Goal: Information Seeking & Learning: Learn about a topic

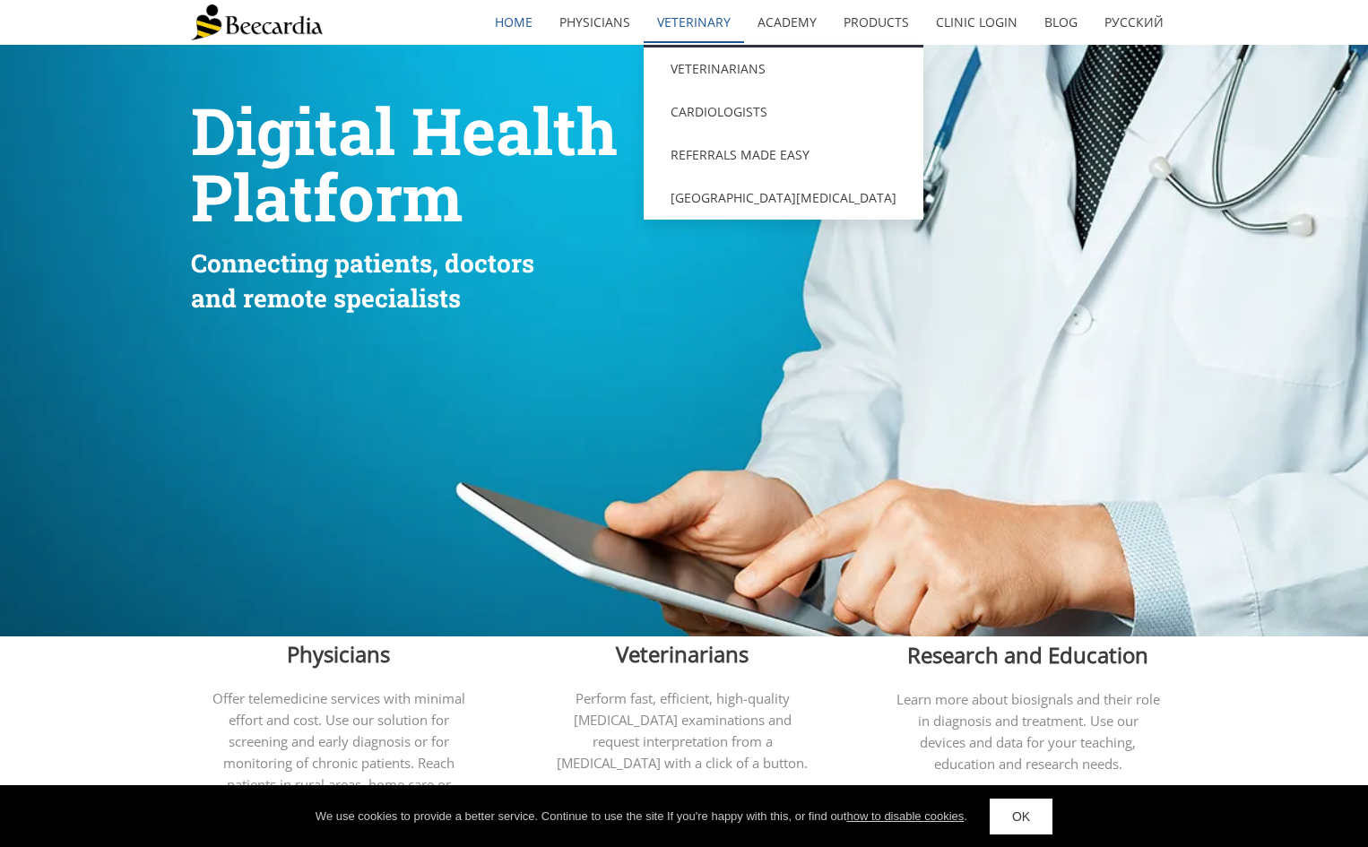
click at [679, 13] on link "Veterinary" at bounding box center [693, 22] width 100 height 41
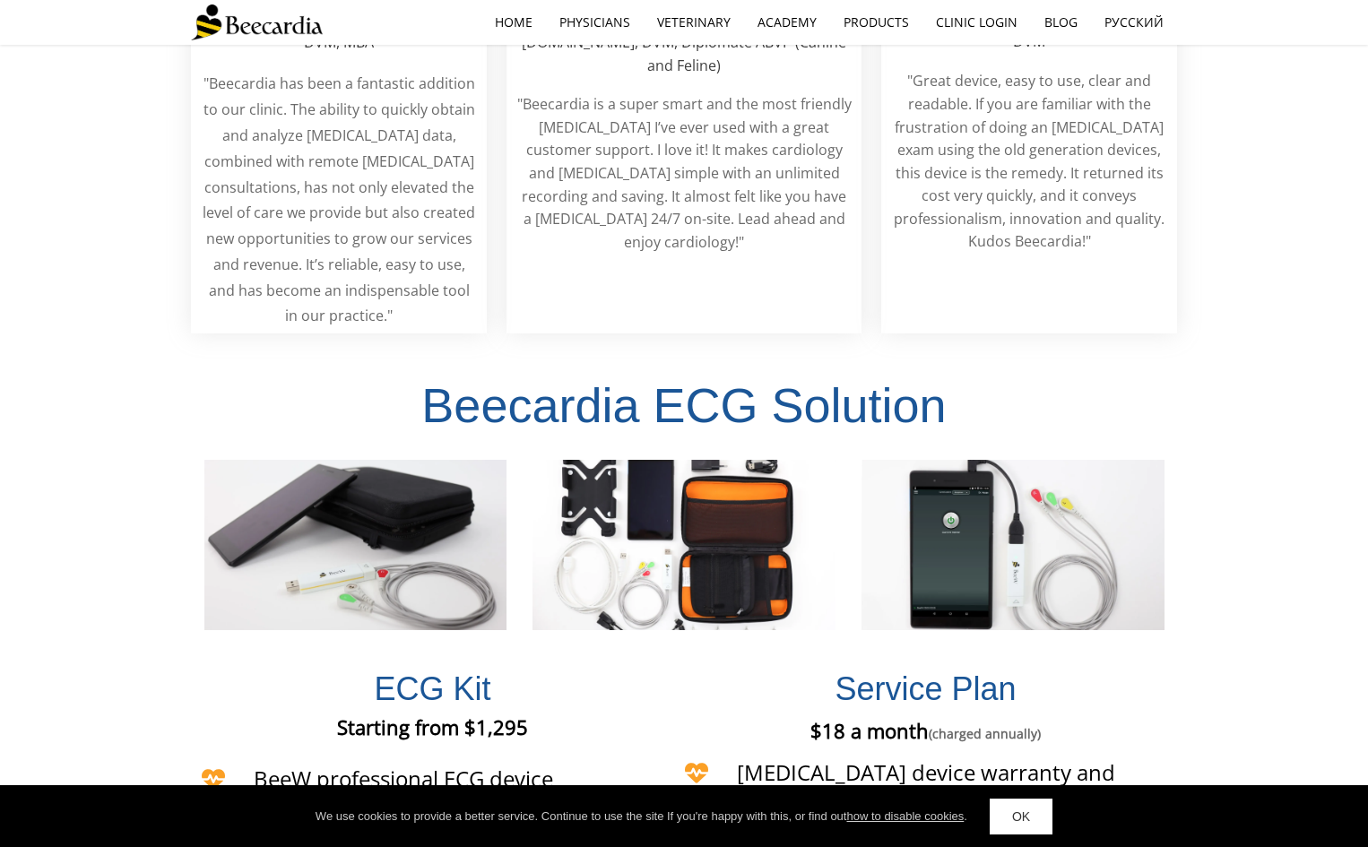
scroll to position [3809, 0]
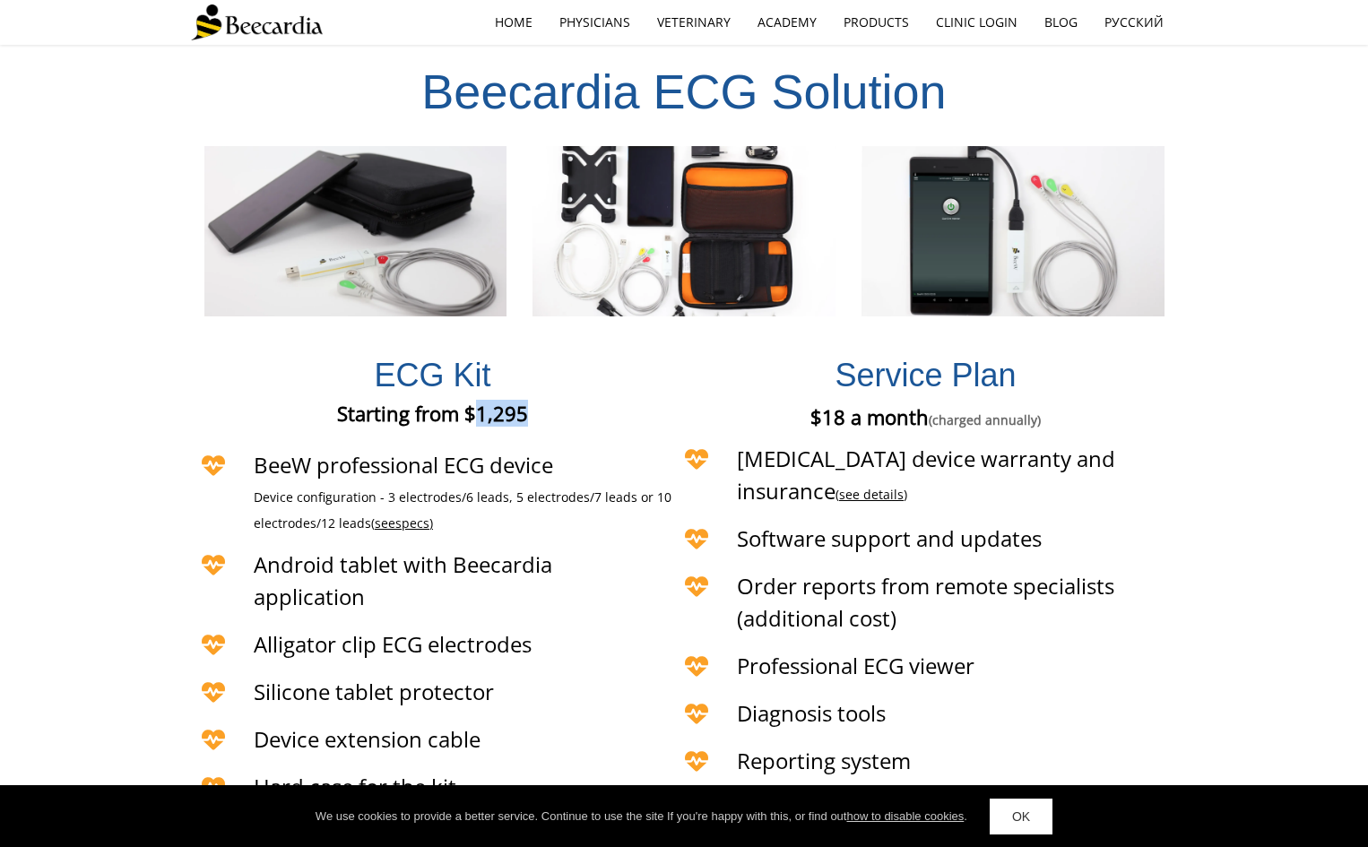
drag, startPoint x: 522, startPoint y: 336, endPoint x: 472, endPoint y: 335, distance: 50.2
click at [472, 400] on span "Starting from $1,295" at bounding box center [432, 413] width 191 height 27
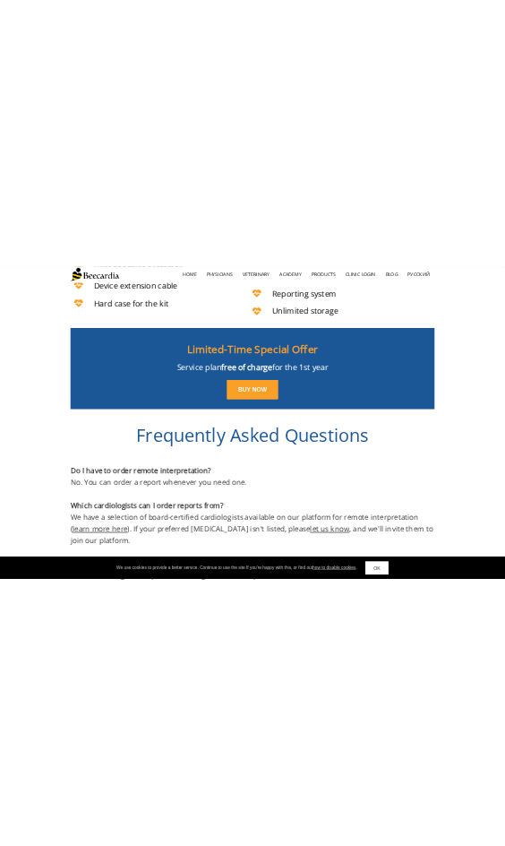
scroll to position [4346, 0]
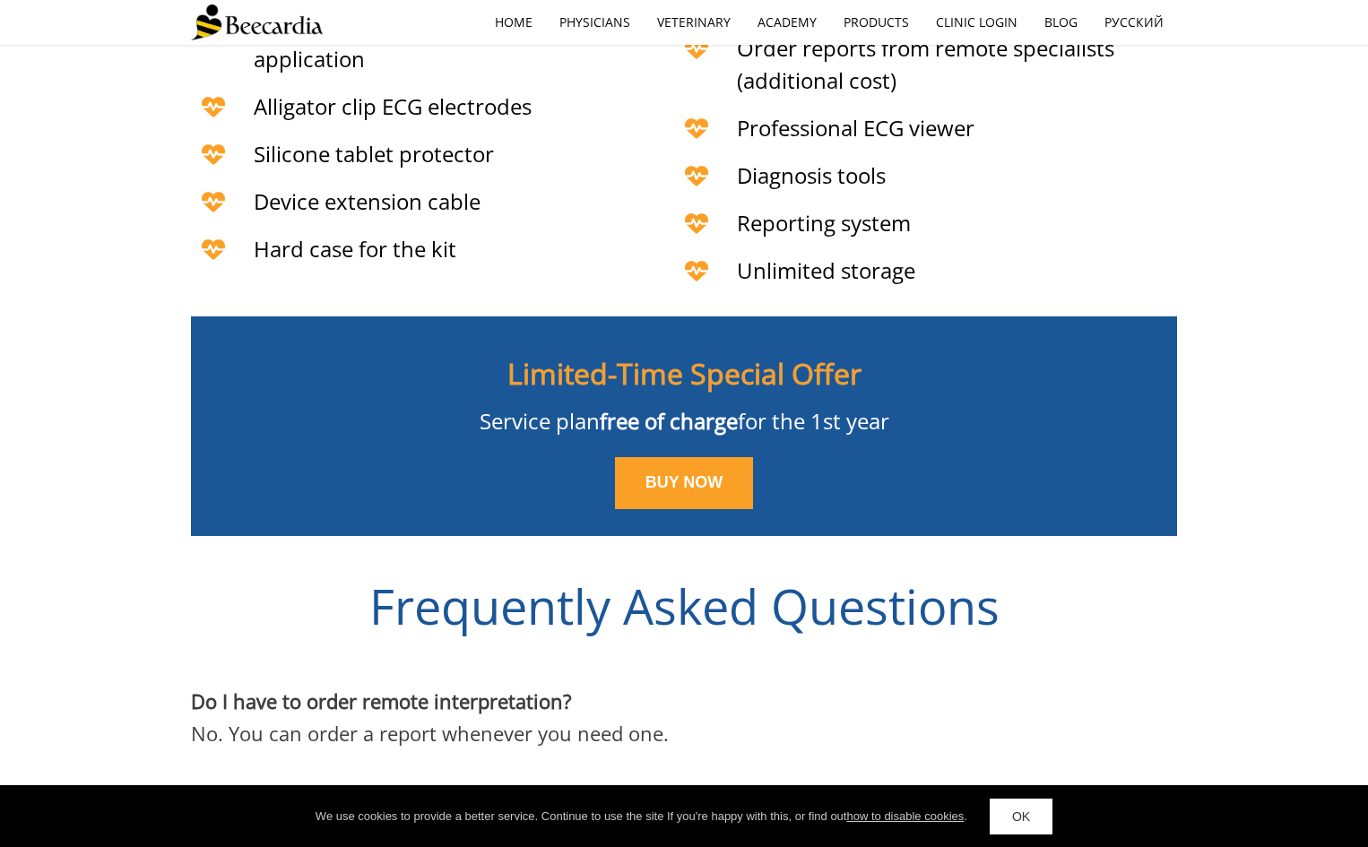
click at [1229, 536] on div "Frequently Asked Questions" at bounding box center [684, 605] width 1368 height 139
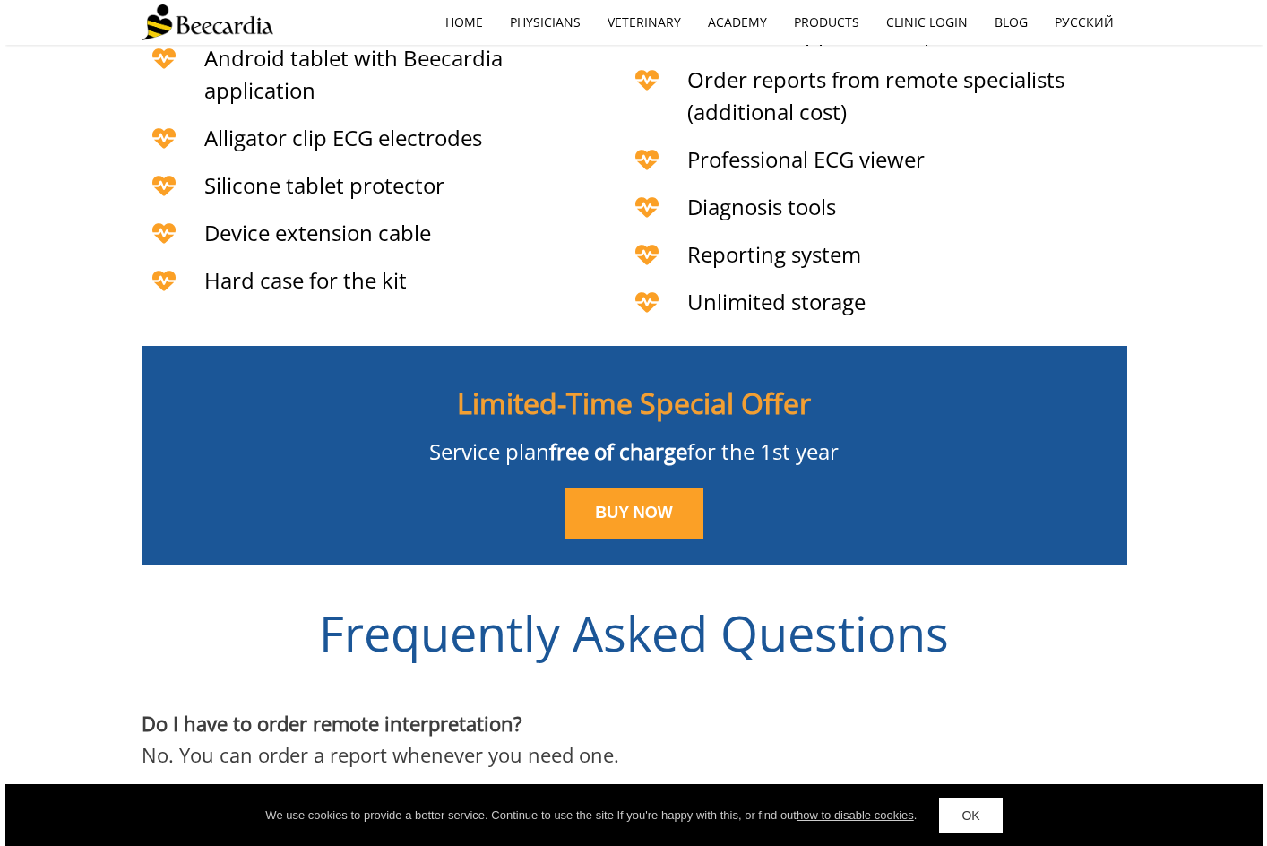
scroll to position [4246, 0]
